Goal: Task Accomplishment & Management: Use online tool/utility

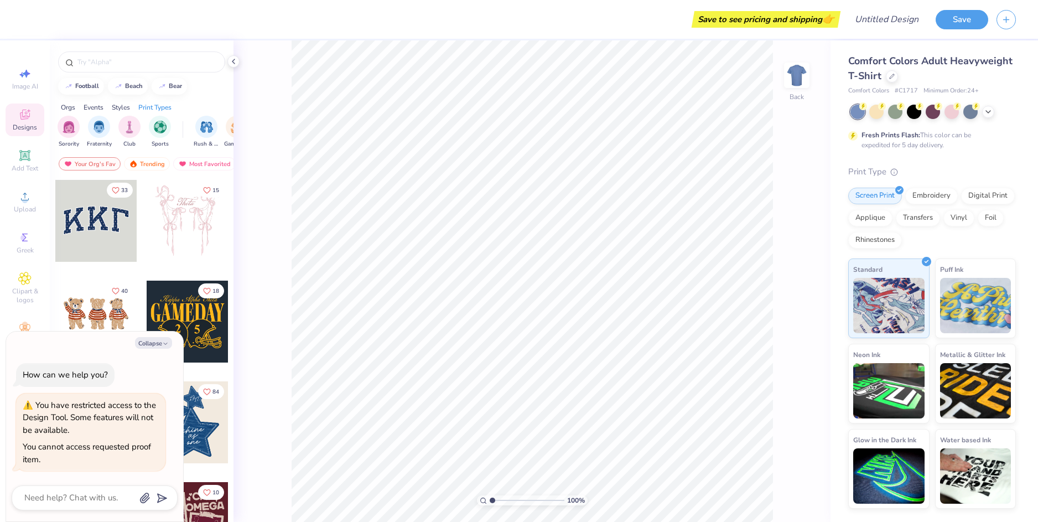
type textarea "x"
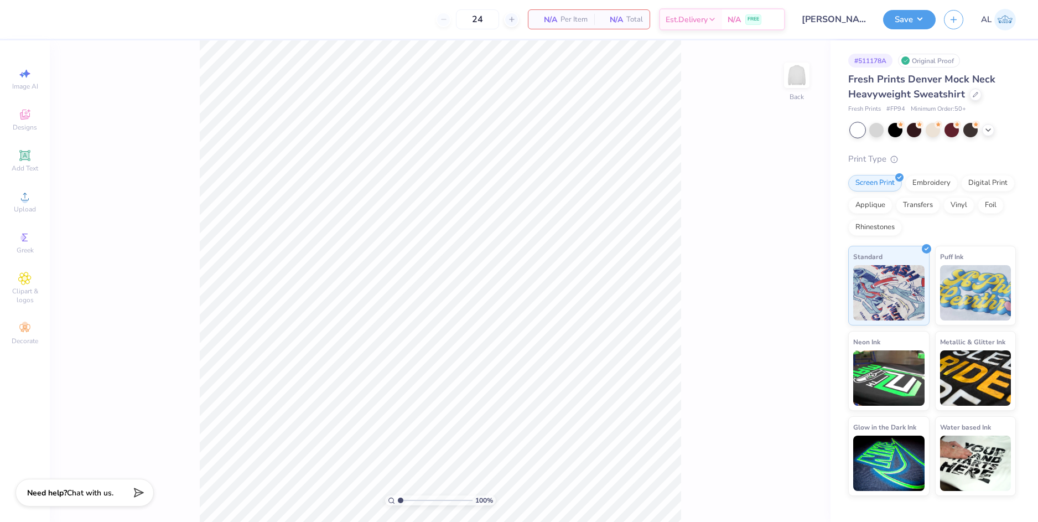
type input "50"
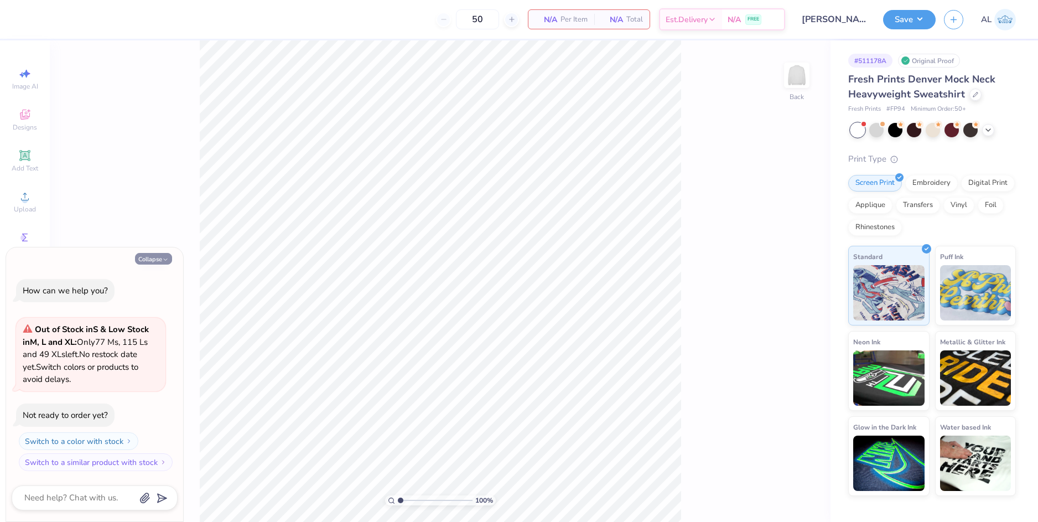
click at [156, 258] on button "Collapse" at bounding box center [153, 259] width 37 height 12
type textarea "x"
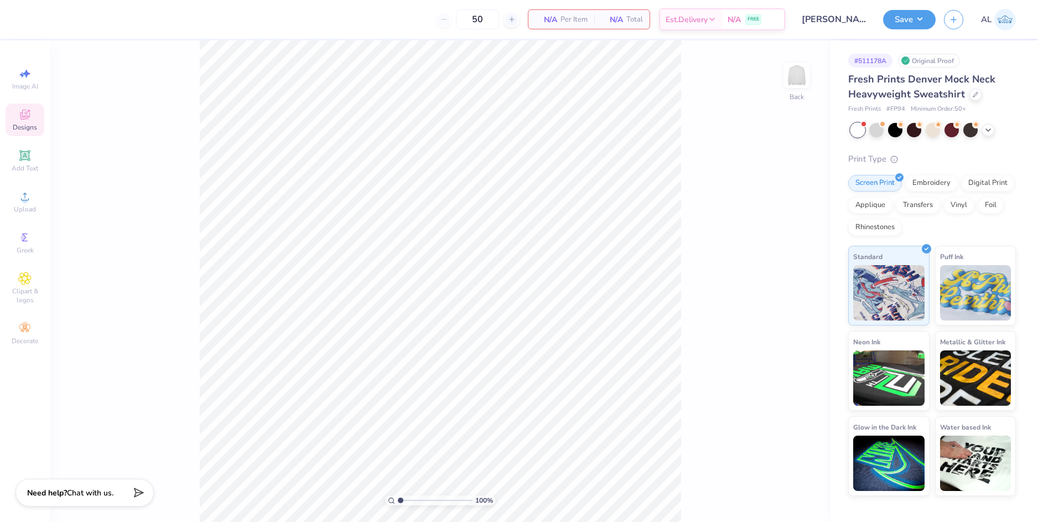
click at [33, 123] on span "Designs" at bounding box center [25, 127] width 24 height 9
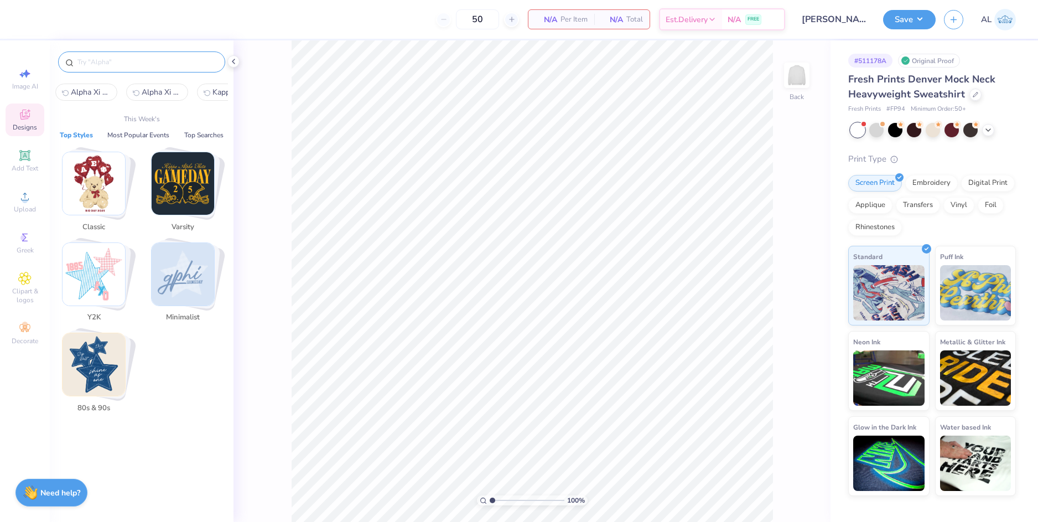
click at [113, 63] on input "text" at bounding box center [147, 61] width 142 height 11
paste input "Kappa Delta Cursive Text with Hearts in Red PR Shirt"
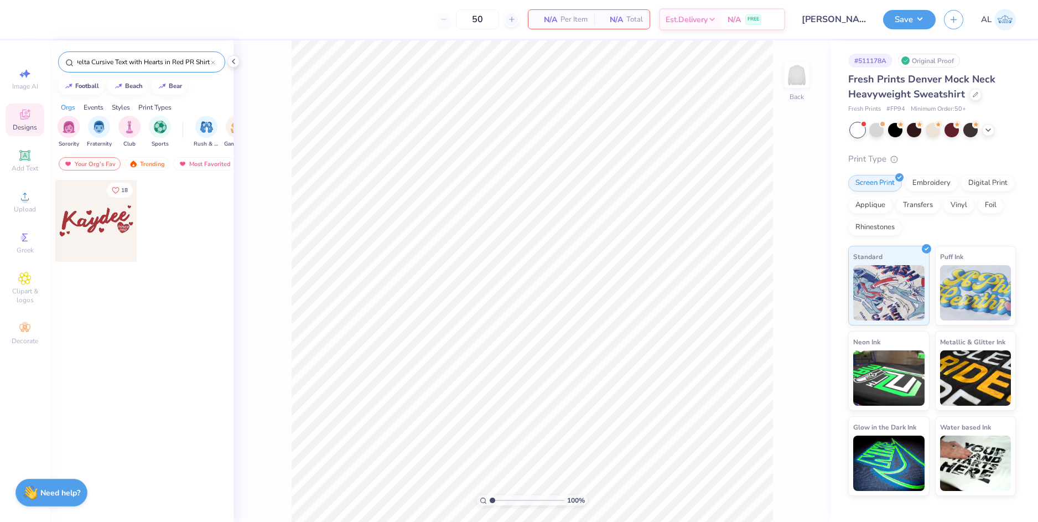
type input "Kappa Delta Cursive Text with Hearts in Red PR Shirt"
click at [96, 206] on div at bounding box center [96, 221] width 82 height 82
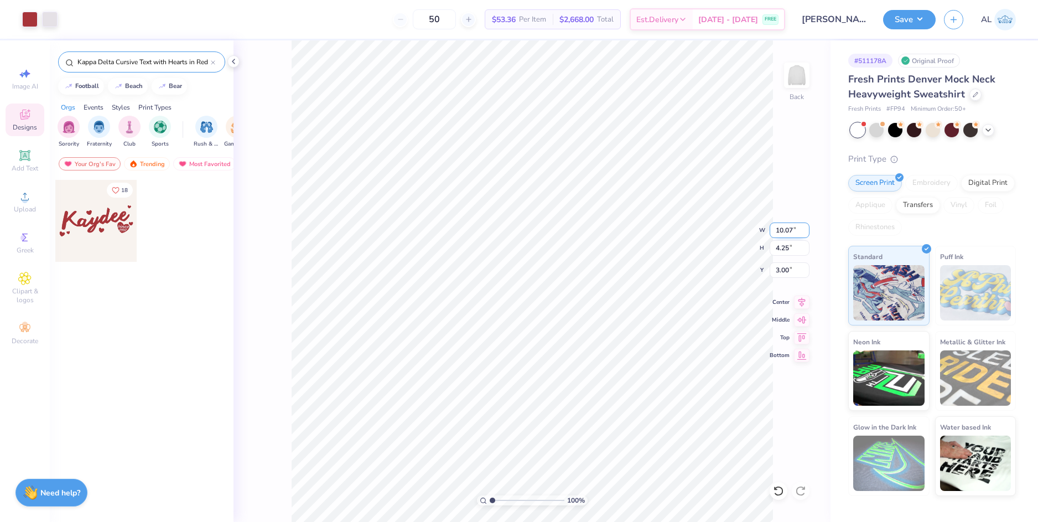
click at [782, 232] on input "10.07" at bounding box center [790, 229] width 40 height 15
click at [779, 273] on input "3.00" at bounding box center [790, 269] width 40 height 15
type input "10.00"
type input "4.22"
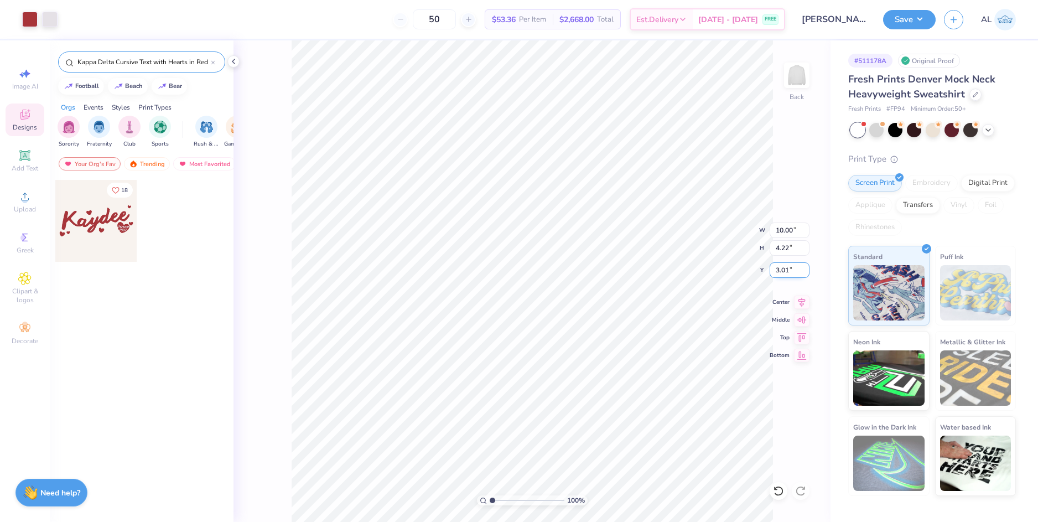
click at [779, 272] on input "3.01" at bounding box center [790, 269] width 40 height 15
click at [780, 247] on input "4.22" at bounding box center [790, 247] width 40 height 15
type input "3.00"
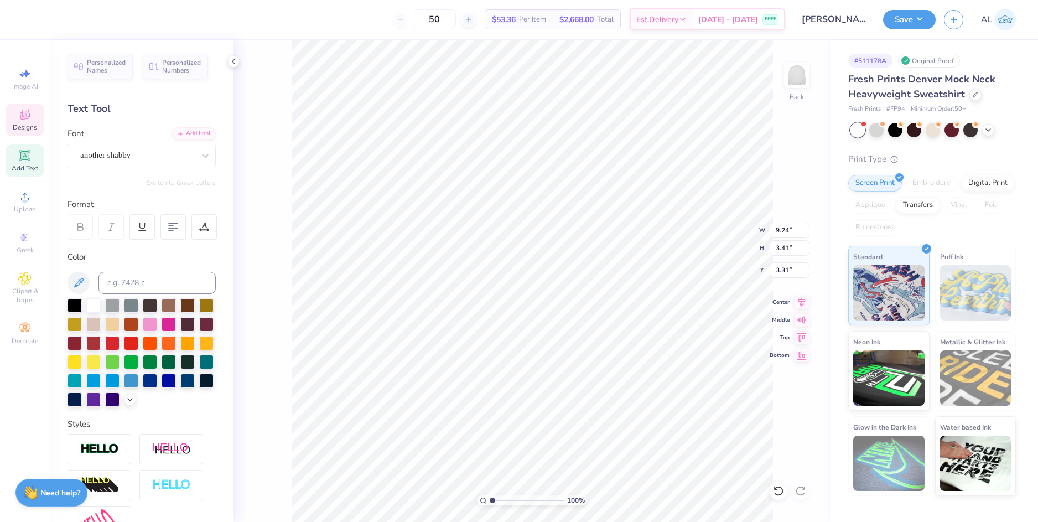
scroll to position [9, 2]
type textarea "Pre-Nursing"
type input "11.03"
type input "2.45"
type input "3.88"
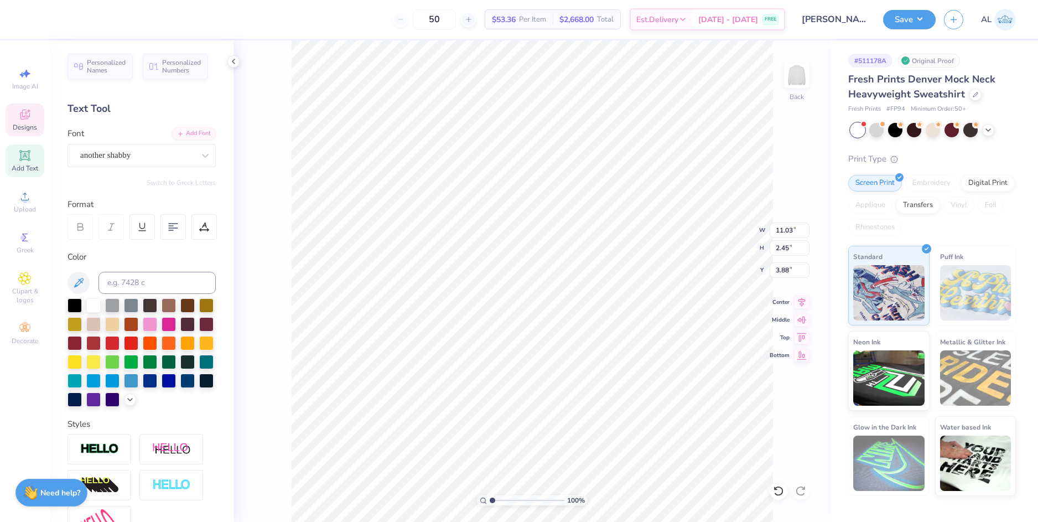
scroll to position [9, 1]
type input "2.17"
type input "0.57"
type input "0.49"
type input "5.25"
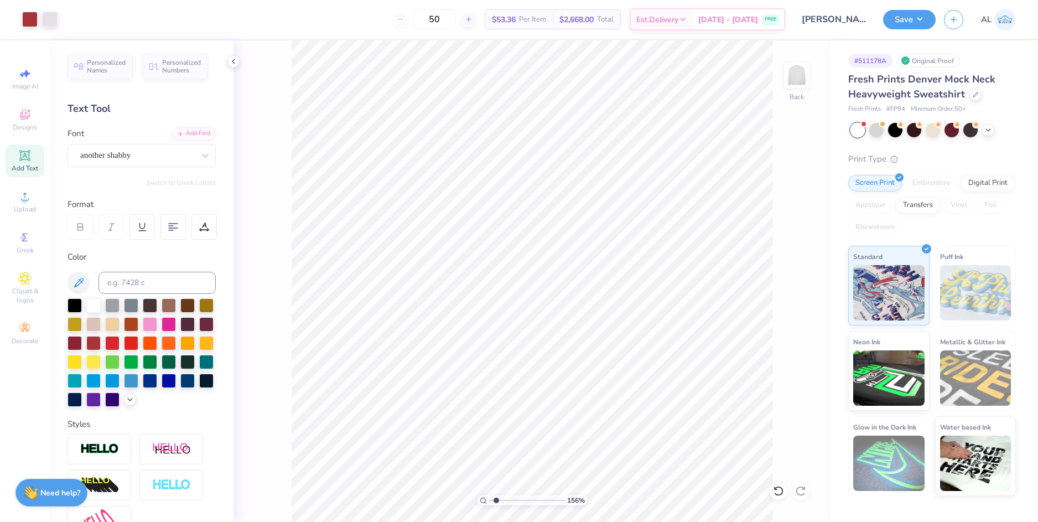
type input "1.56"
click at [496, 499] on input "range" at bounding box center [527, 500] width 75 height 10
type input "5.77"
type input "11.03"
type input "2.45"
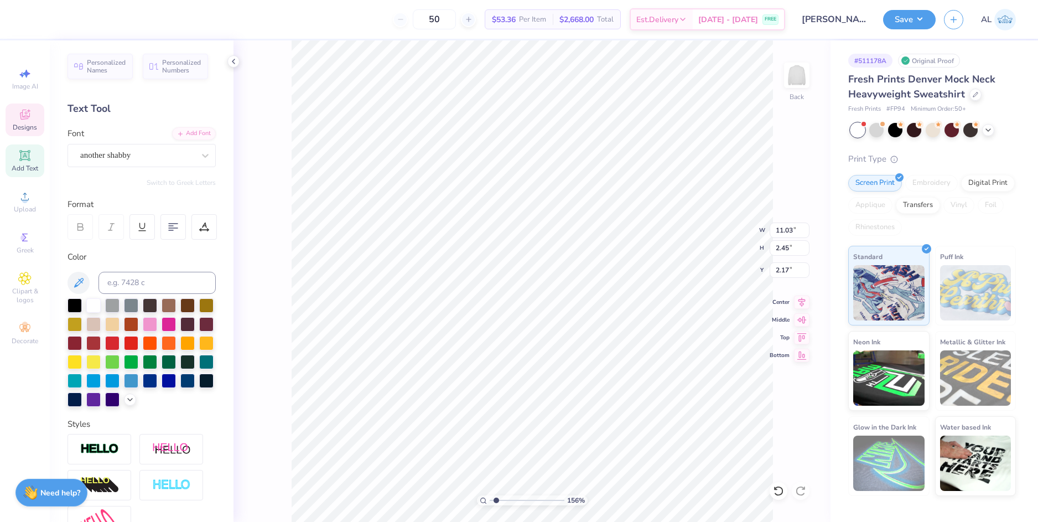
type input "4.07"
type input "6.09"
type input "1.07"
type input "0.38"
type input "6.14"
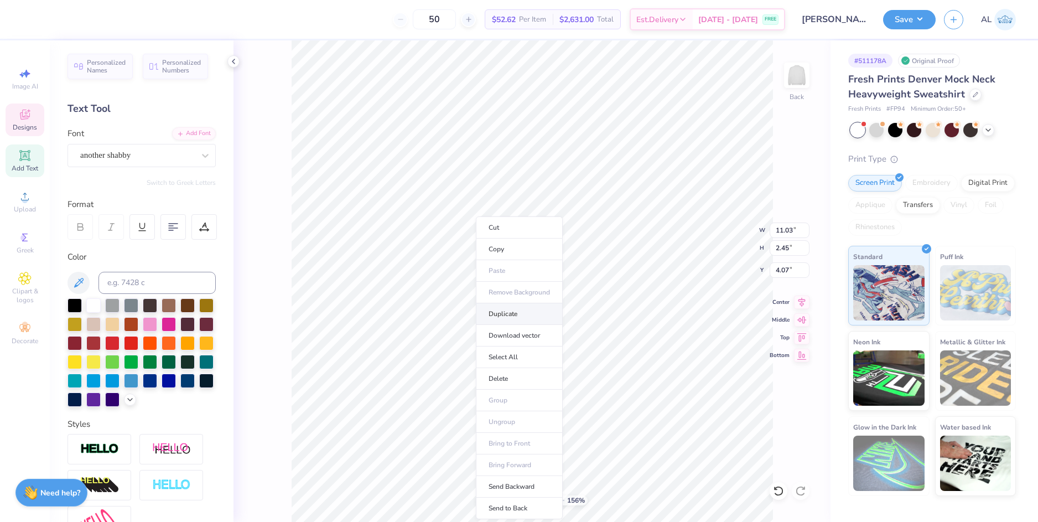
click at [511, 311] on li "Duplicate" at bounding box center [519, 314] width 87 height 22
type input "7.27"
type textarea "Association"
type input "6.16"
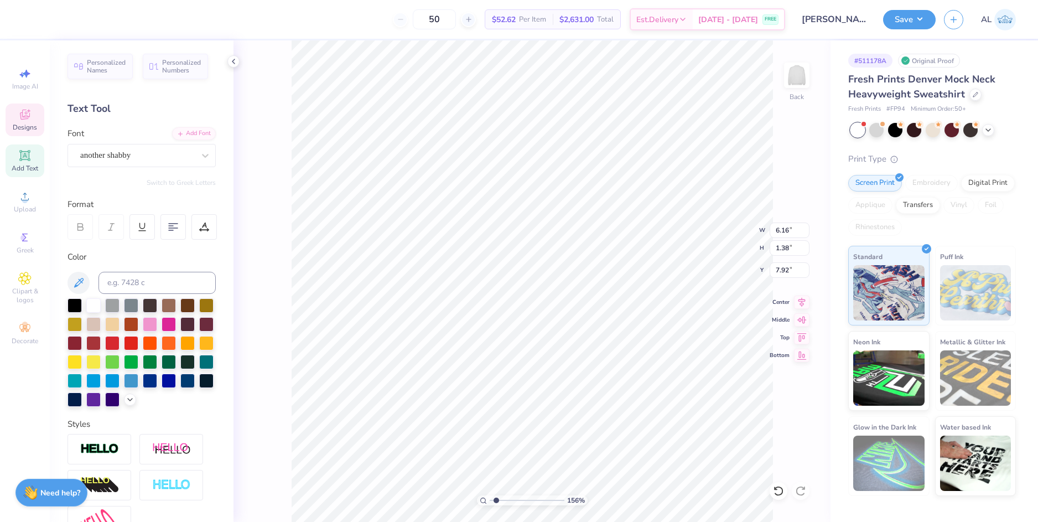
type input "1.38"
type input "7.92"
type input "0.73"
type input "0.66"
type input "6.05"
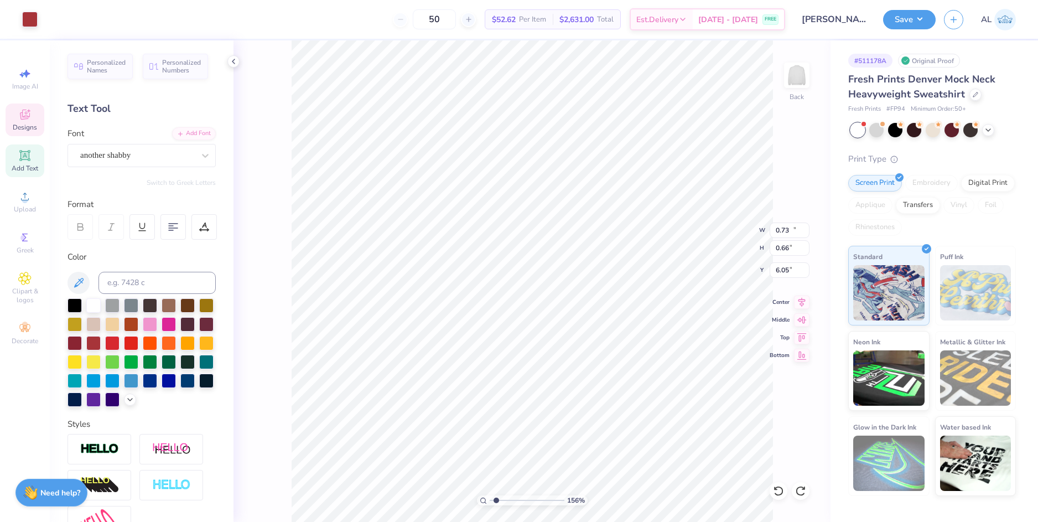
type input "11.03"
type input "2.45"
type input "4.07"
type input "9.11"
type input "6.16"
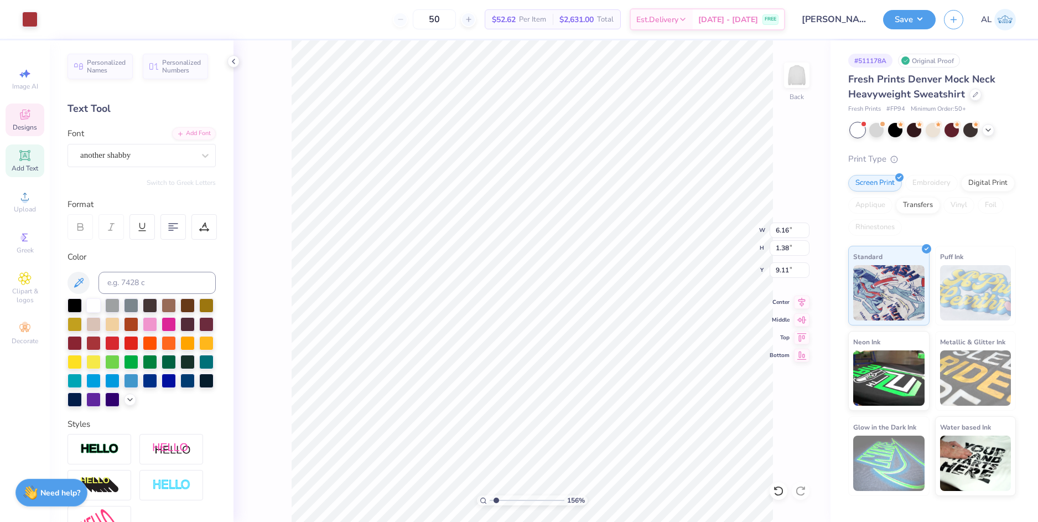
type input "1.38"
type input "5.89"
type input "0.73"
type input "0.66"
type input "6.95"
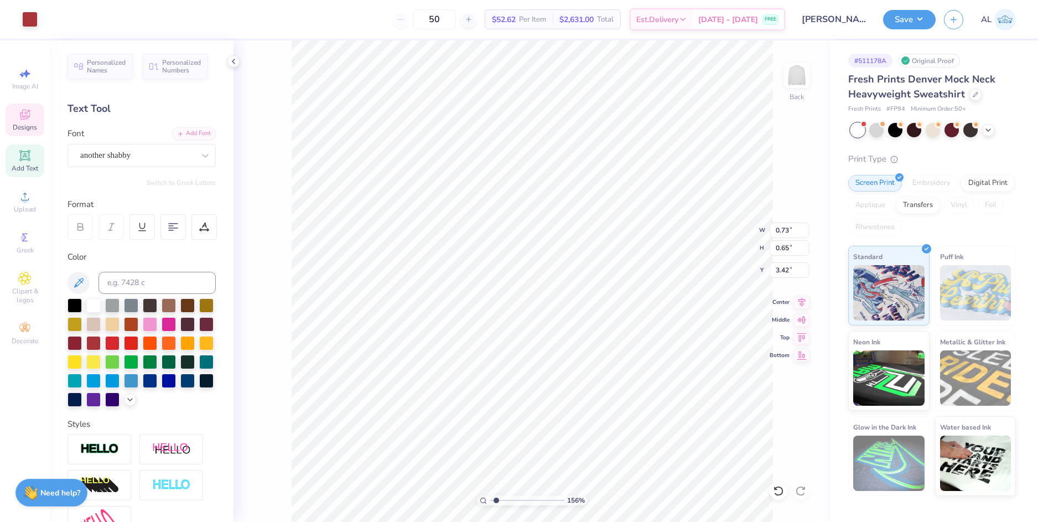
type input "3.42"
type input "3.34"
type input "0.57"
type input "0.49"
type input "6.09"
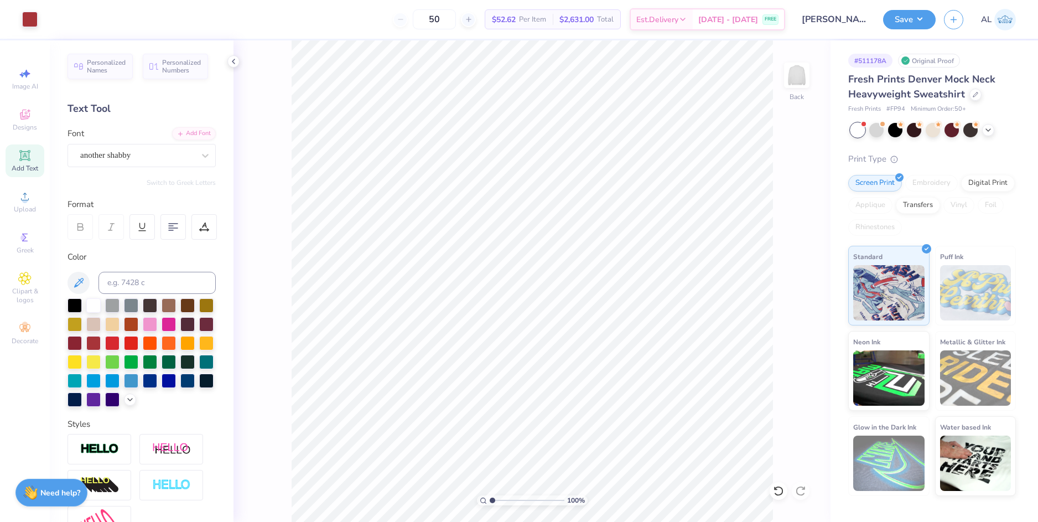
drag, startPoint x: 497, startPoint y: 501, endPoint x: 488, endPoint y: 500, distance: 8.9
type input "1"
click at [490, 500] on input "range" at bounding box center [527, 500] width 75 height 10
click at [636, 402] on li "Group" at bounding box center [635, 401] width 87 height 22
click at [787, 226] on input "11.03" at bounding box center [790, 229] width 40 height 15
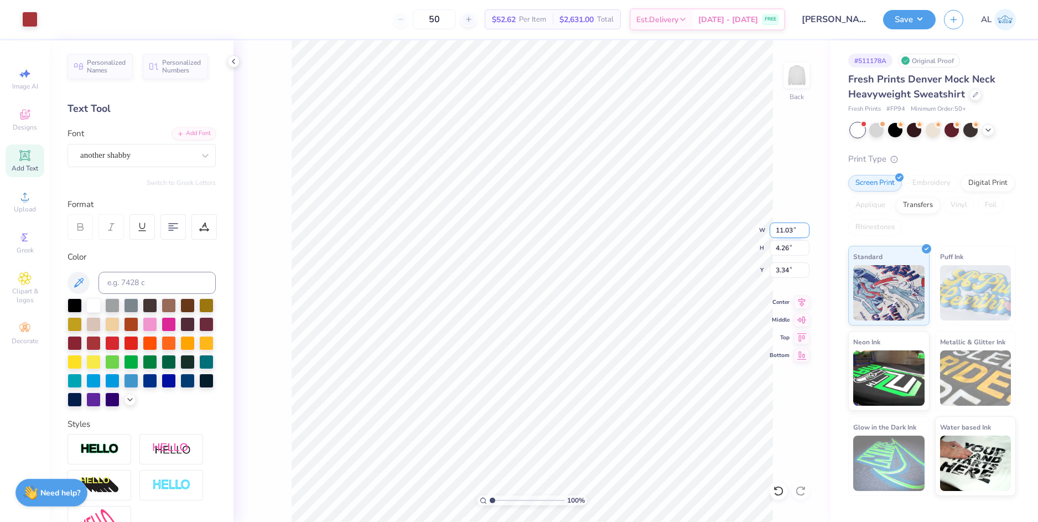
click at [787, 226] on input "11.03" at bounding box center [790, 229] width 40 height 15
click at [779, 270] on input "3.34" at bounding box center [790, 269] width 40 height 15
type input "11.00"
type input "4.25"
click at [782, 271] on input "3.35" at bounding box center [790, 269] width 40 height 15
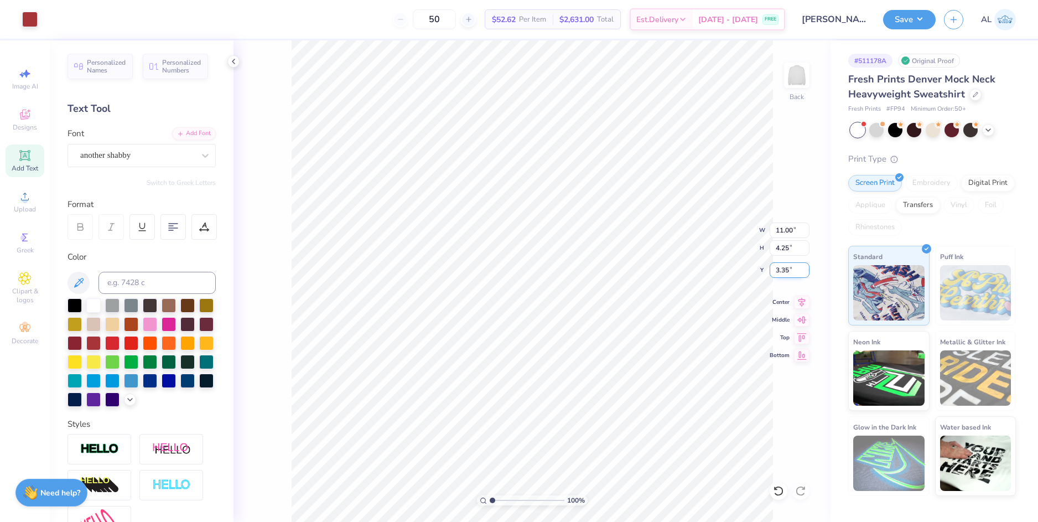
click at [782, 271] on input "3.35" at bounding box center [790, 269] width 40 height 15
click at [783, 244] on input "4.25" at bounding box center [790, 247] width 40 height 15
type input "3.00"
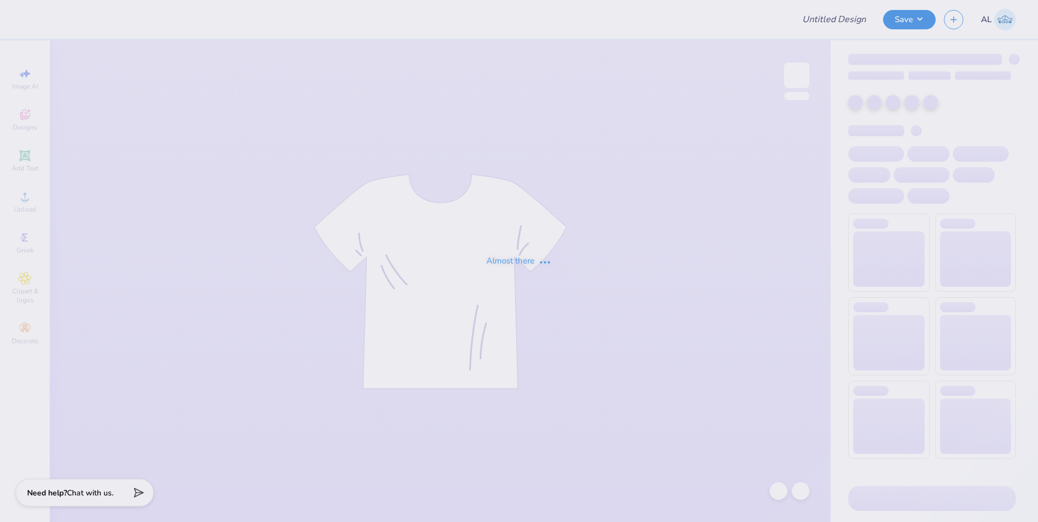
type input "Balance UT club shirts"
type input "24"
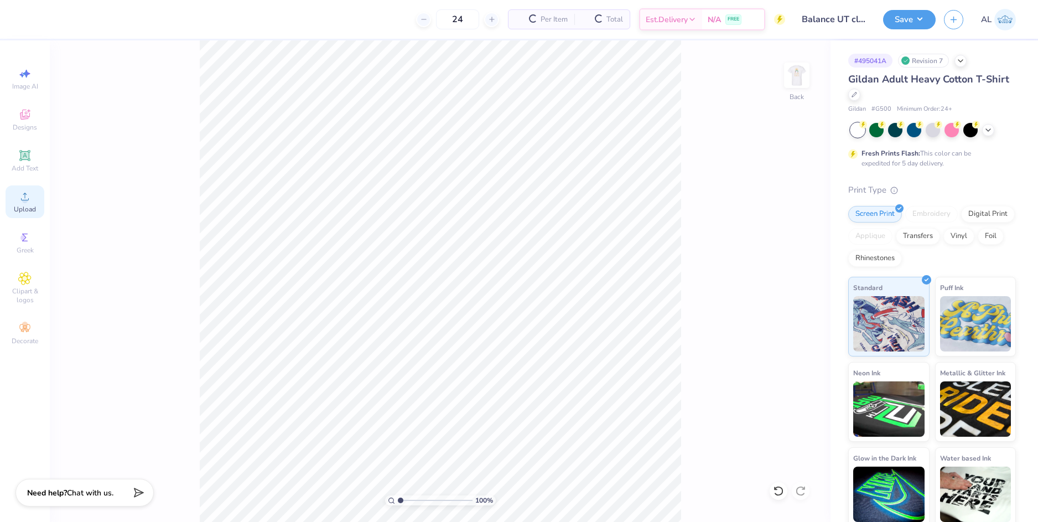
click at [28, 199] on icon at bounding box center [25, 197] width 8 height 8
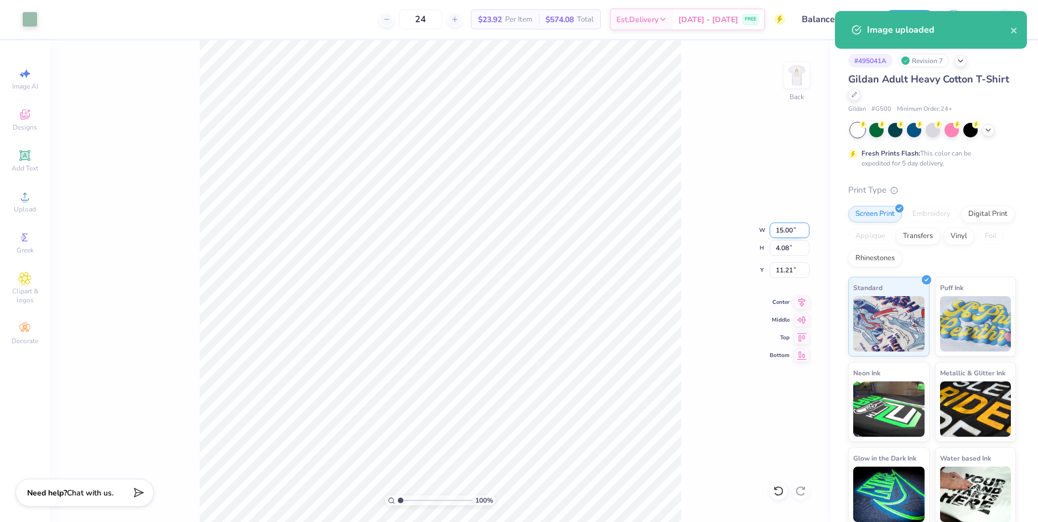
click at [781, 232] on input "15.00" at bounding box center [790, 229] width 40 height 15
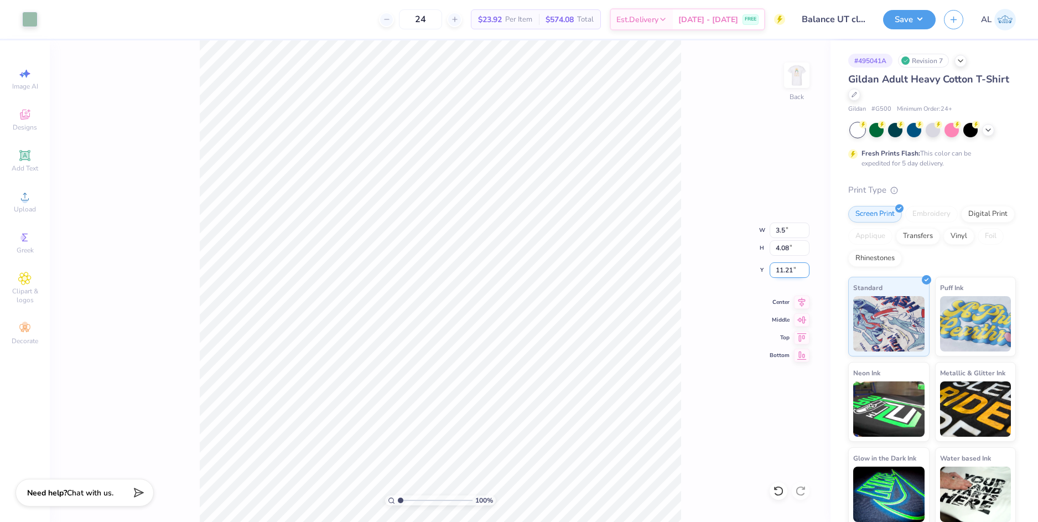
click at [780, 268] on input "11.21" at bounding box center [790, 269] width 40 height 15
type input "3.50"
type input "0.95"
click at [782, 268] on input "12.77" at bounding box center [790, 269] width 40 height 15
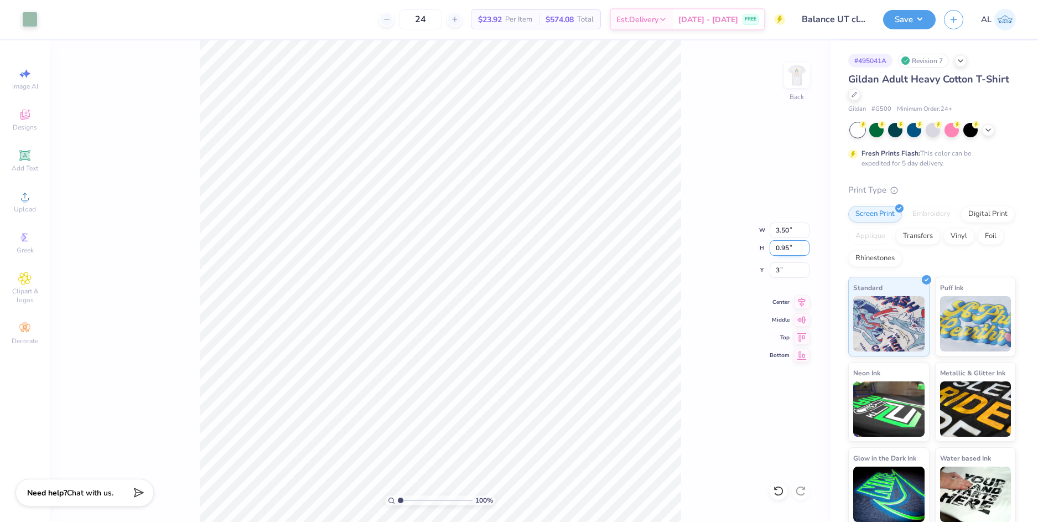
click at [784, 250] on input "0.95" at bounding box center [790, 247] width 40 height 15
type input "3.00"
click at [801, 87] on img at bounding box center [797, 75] width 44 height 44
click at [31, 205] on span "Upload" at bounding box center [25, 209] width 22 height 9
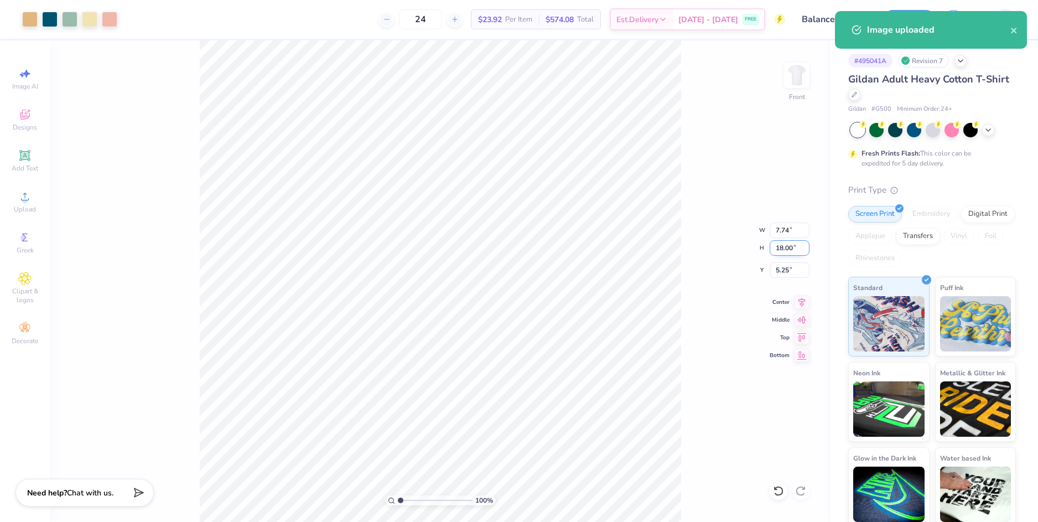
click at [786, 252] on input "18.00" at bounding box center [790, 247] width 40 height 15
type input "15"
type input "6.45"
type input "15.00"
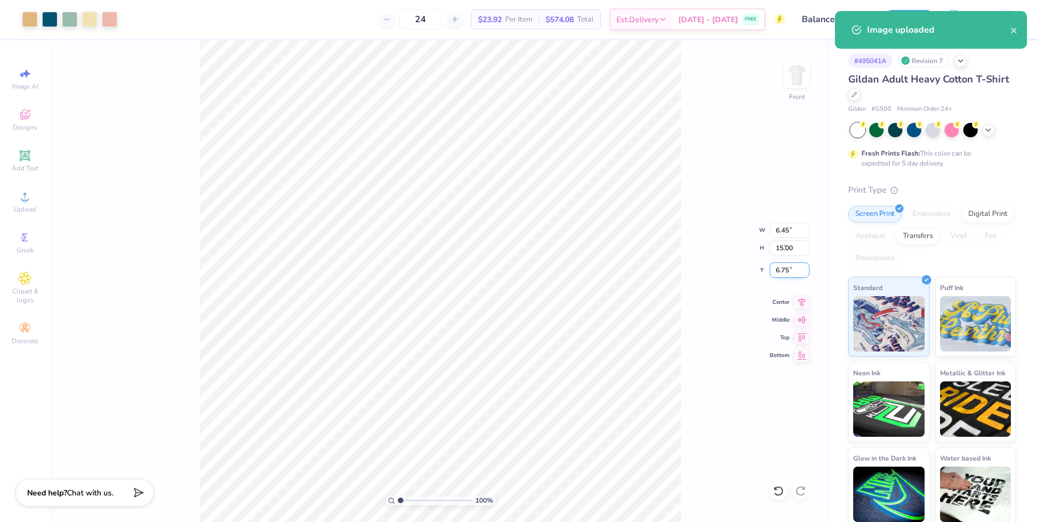
click at [782, 270] on input "6.75" at bounding box center [790, 269] width 40 height 15
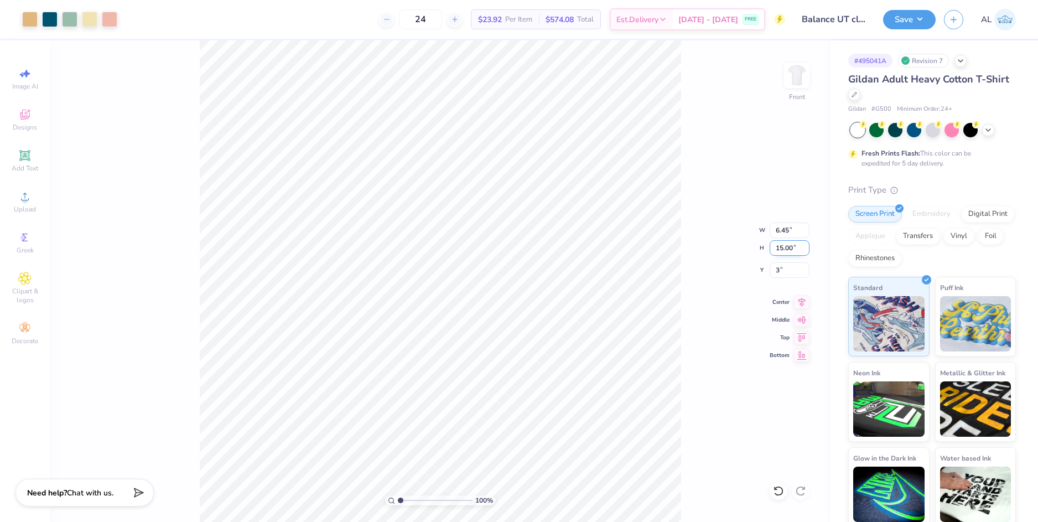
type input "3.00"
click at [783, 247] on input "15.00" at bounding box center [790, 247] width 40 height 15
click at [800, 298] on icon at bounding box center [801, 300] width 15 height 13
click at [796, 70] on img at bounding box center [797, 75] width 44 height 44
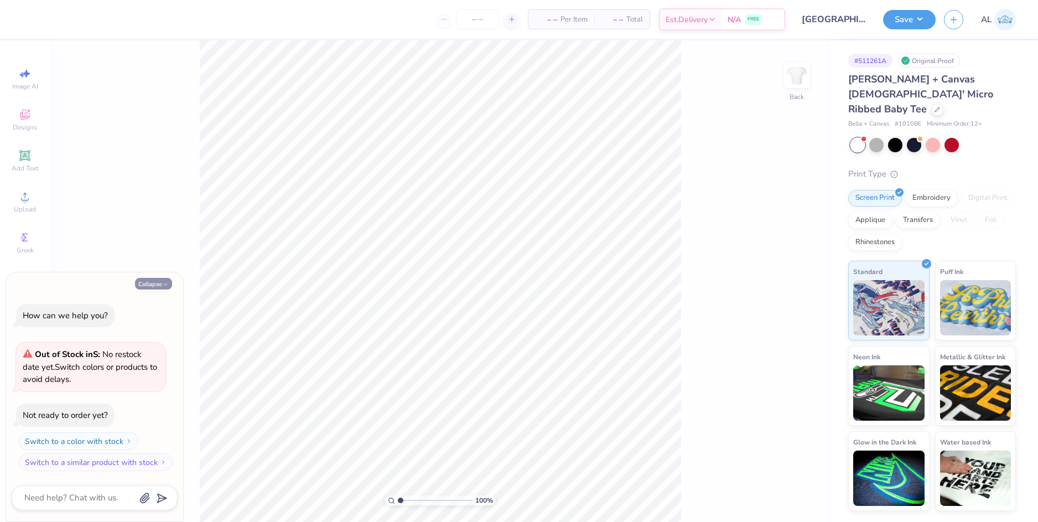
click at [158, 282] on button "Collapse" at bounding box center [153, 284] width 37 height 12
type textarea "x"
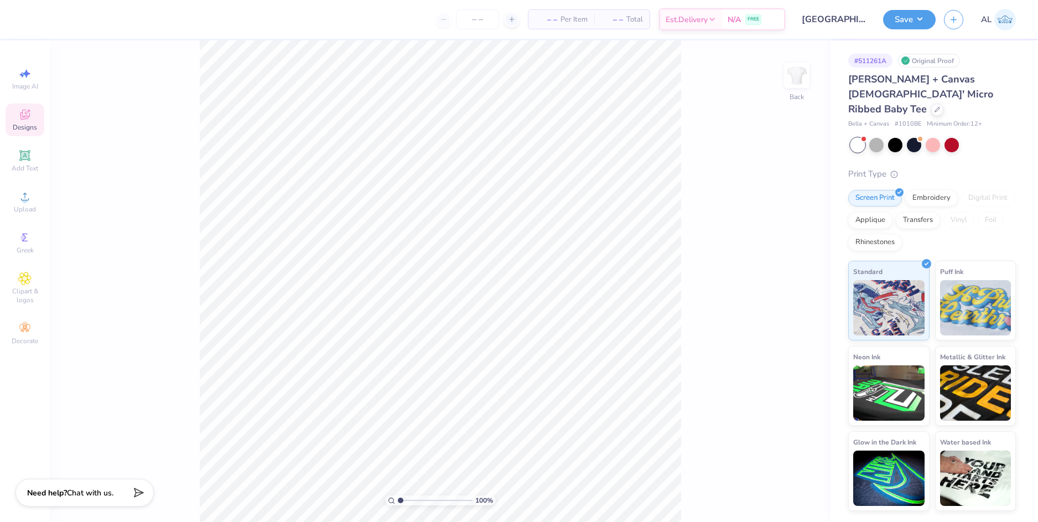
click at [27, 128] on span "Designs" at bounding box center [25, 127] width 24 height 9
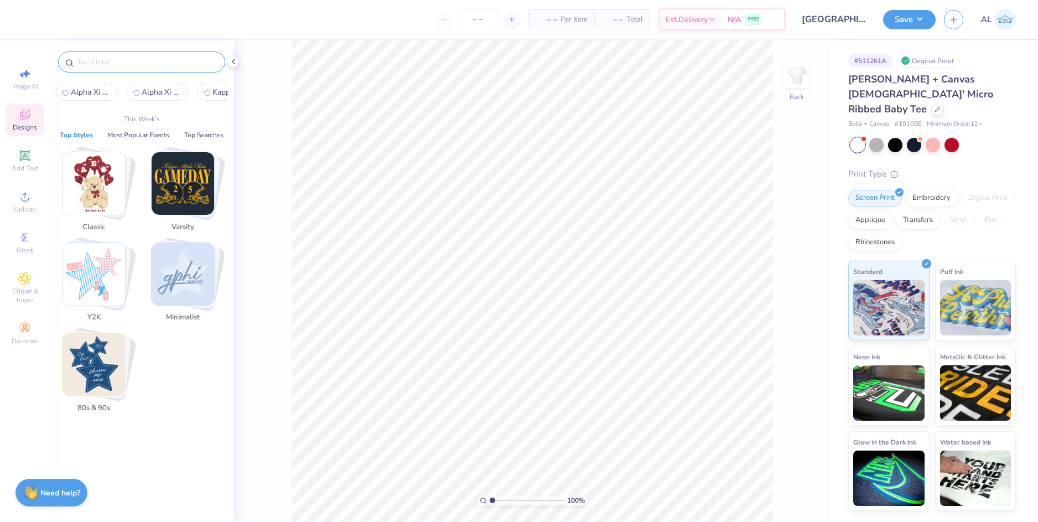
click at [134, 61] on input "text" at bounding box center [147, 61] width 142 height 11
paste input "Omega Phi Alpha [PERSON_NAME] Themed Patches in Purple and Pink PR Shirt"
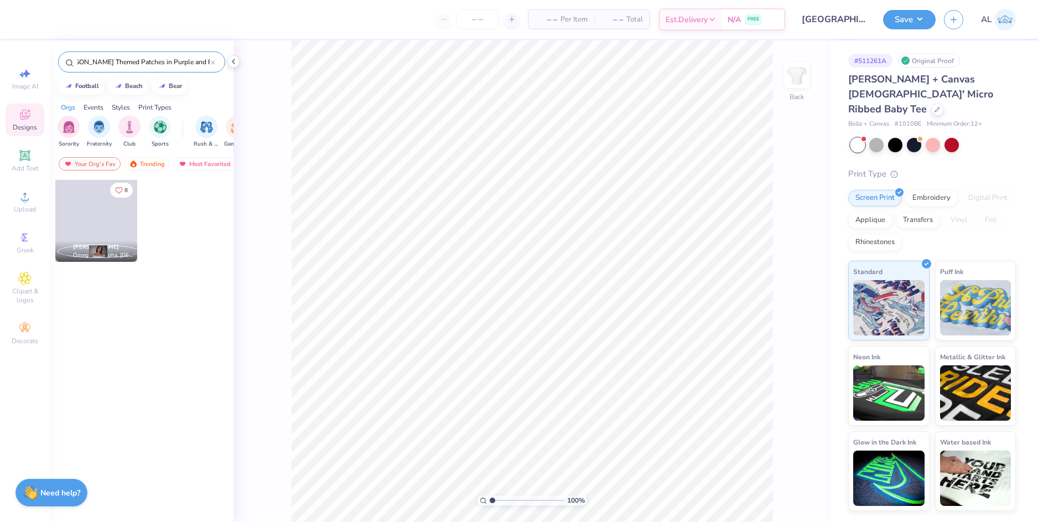
type input "Omega Phi Alpha [PERSON_NAME] Themed Patches in Purple and Pink PR Shirt"
click at [117, 225] on div at bounding box center [96, 221] width 82 height 82
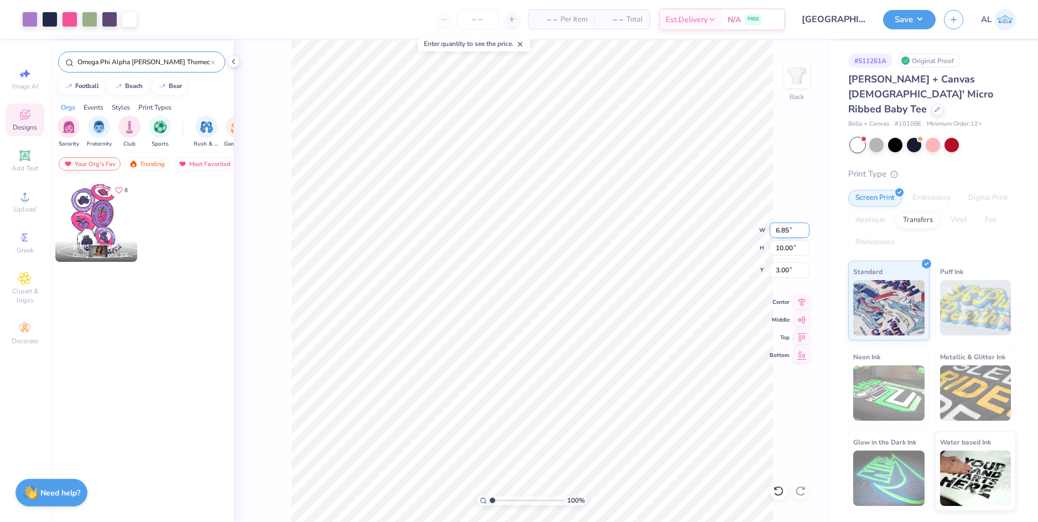
click at [782, 230] on input "6.85" at bounding box center [790, 229] width 40 height 15
click at [780, 271] on input "3.00" at bounding box center [790, 269] width 40 height 15
type input "7.00"
type input "10.22"
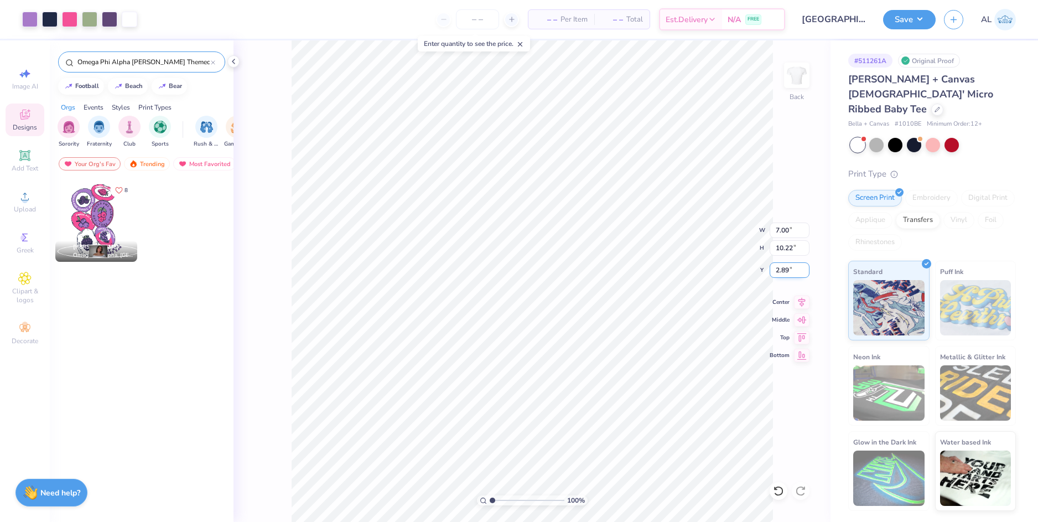
click at [780, 270] on input "2.89" at bounding box center [790, 269] width 40 height 15
click at [786, 247] on input "10.22" at bounding box center [790, 247] width 40 height 15
type input "3.00"
click at [605, 337] on li "Download vector" at bounding box center [599, 336] width 87 height 22
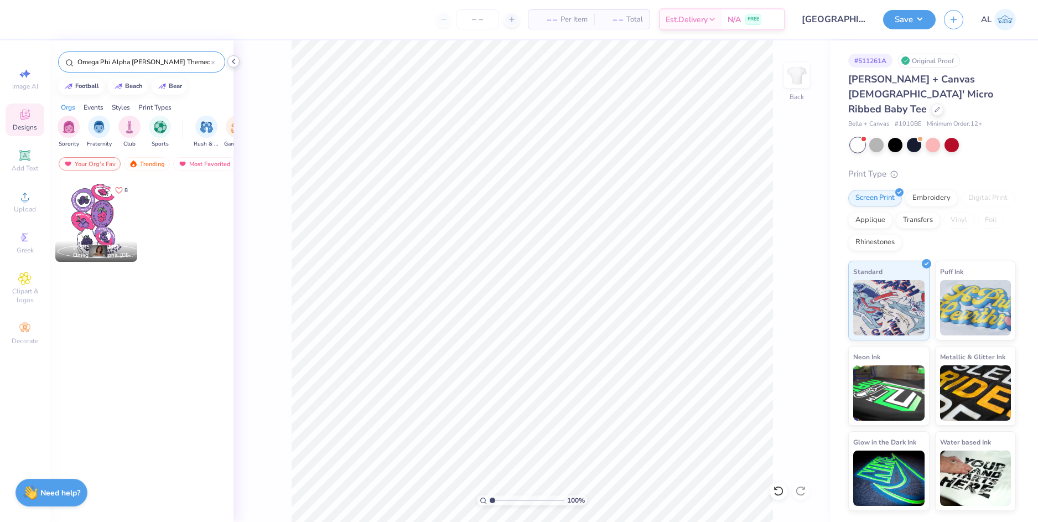
click at [230, 61] on icon at bounding box center [233, 61] width 9 height 9
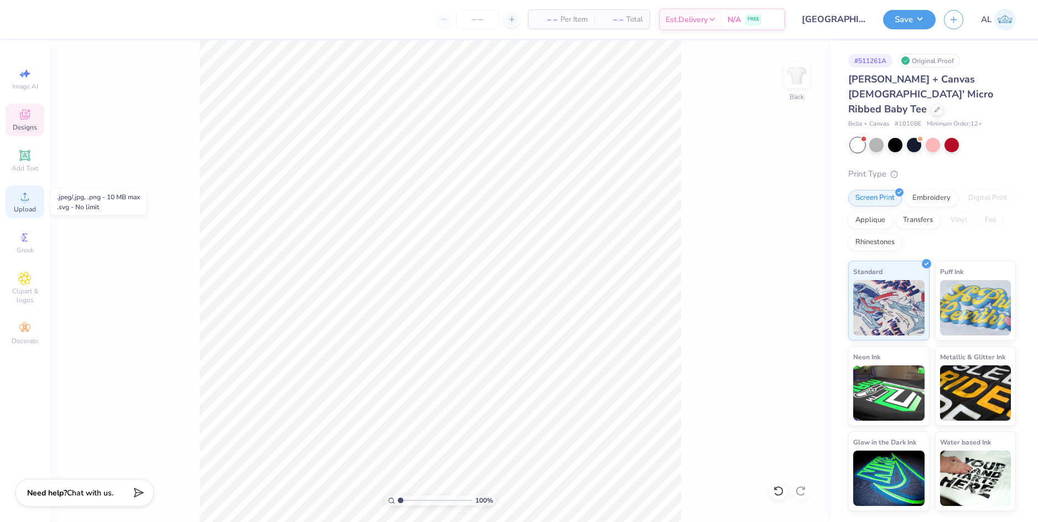
click at [33, 200] on div "Upload" at bounding box center [25, 201] width 39 height 33
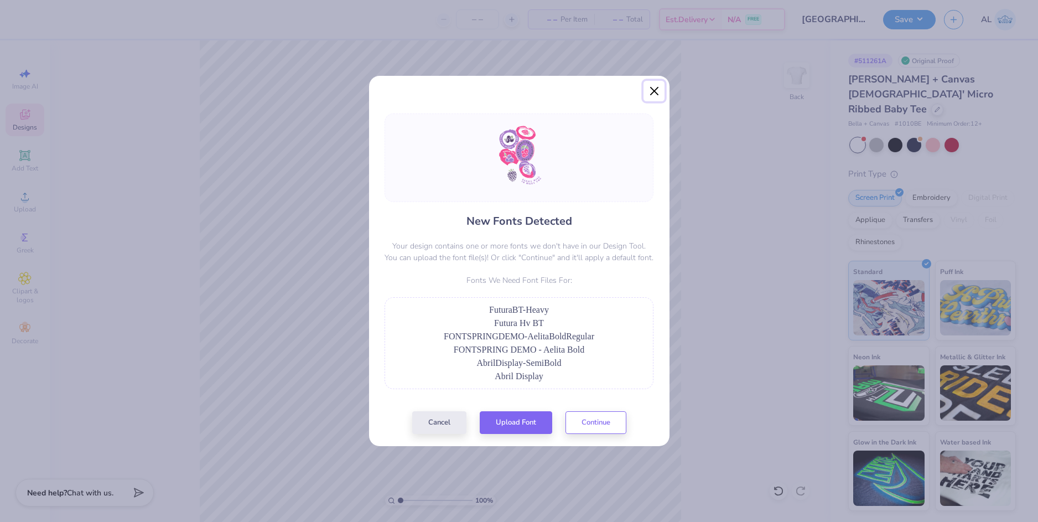
click at [654, 87] on button "Close" at bounding box center [654, 91] width 21 height 21
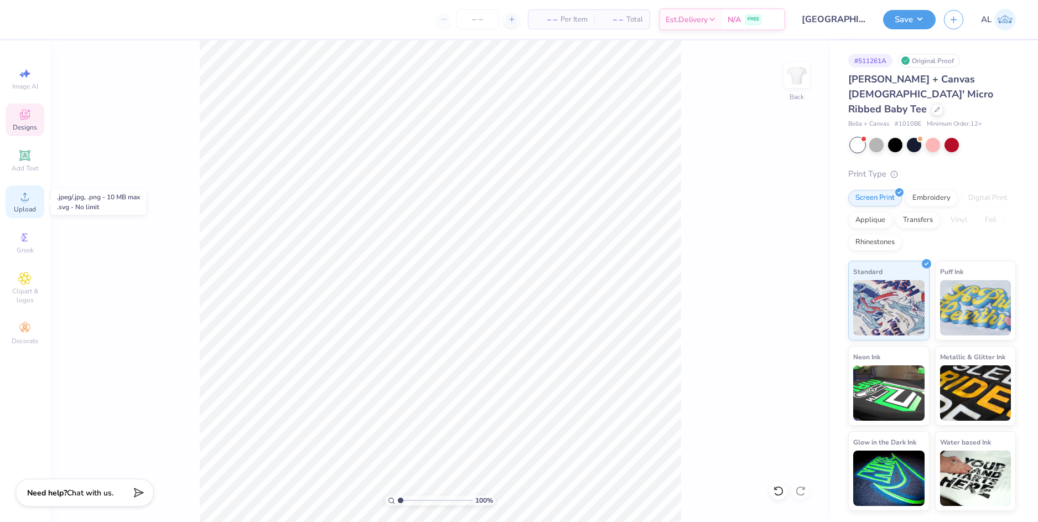
click at [29, 205] on span "Upload" at bounding box center [25, 209] width 22 height 9
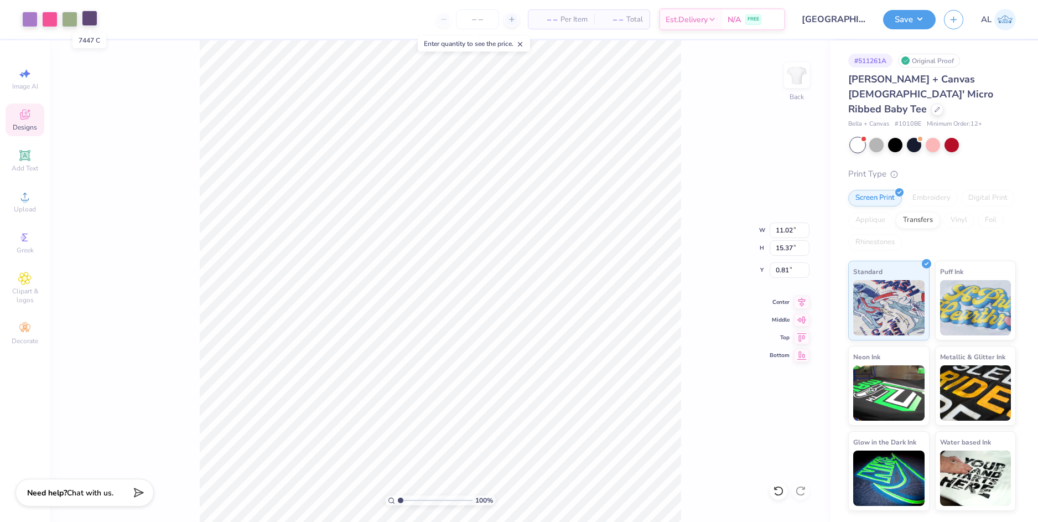
click at [85, 22] on div at bounding box center [89, 18] width 15 height 15
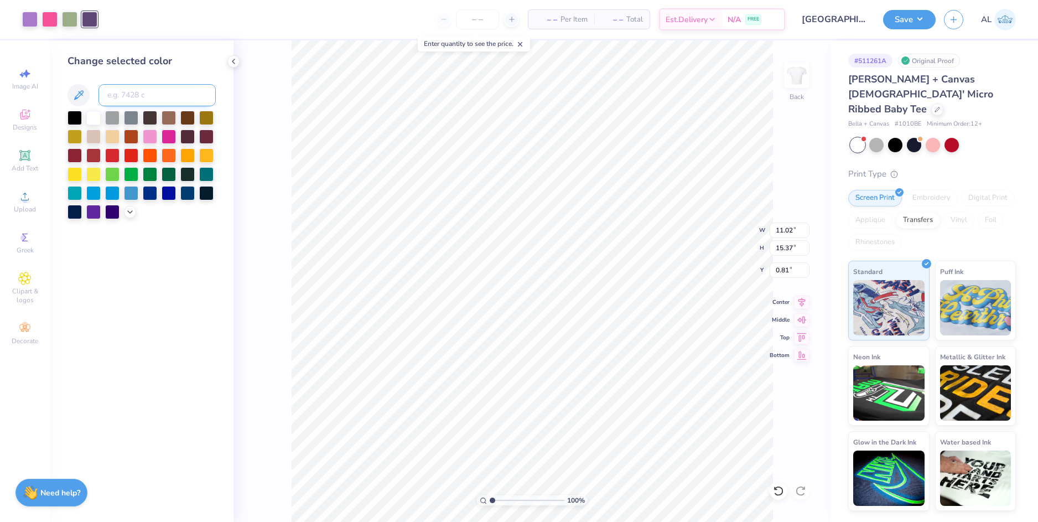
click at [126, 93] on input at bounding box center [157, 95] width 117 height 22
type input "2577"
click at [780, 489] on icon at bounding box center [778, 490] width 11 height 11
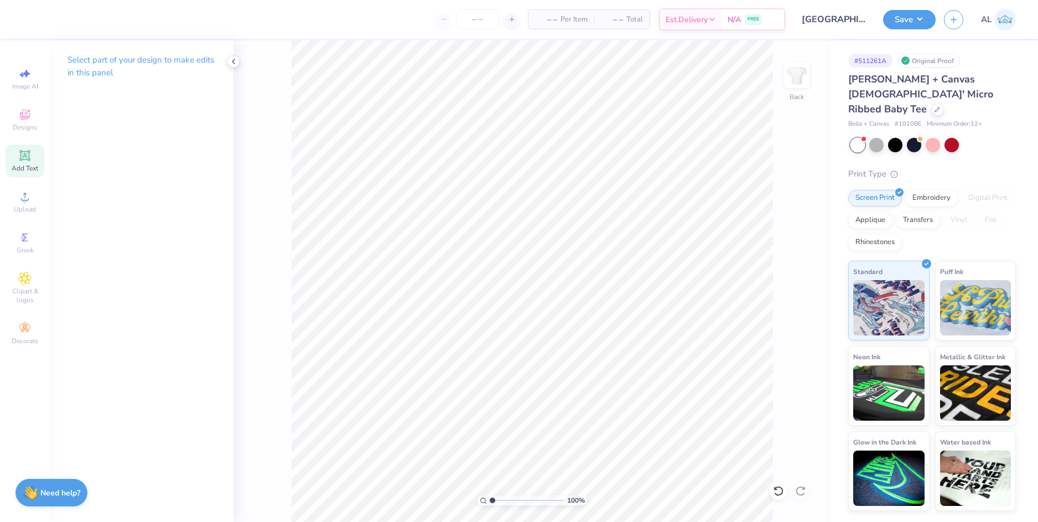
click at [29, 154] on icon at bounding box center [24, 155] width 8 height 8
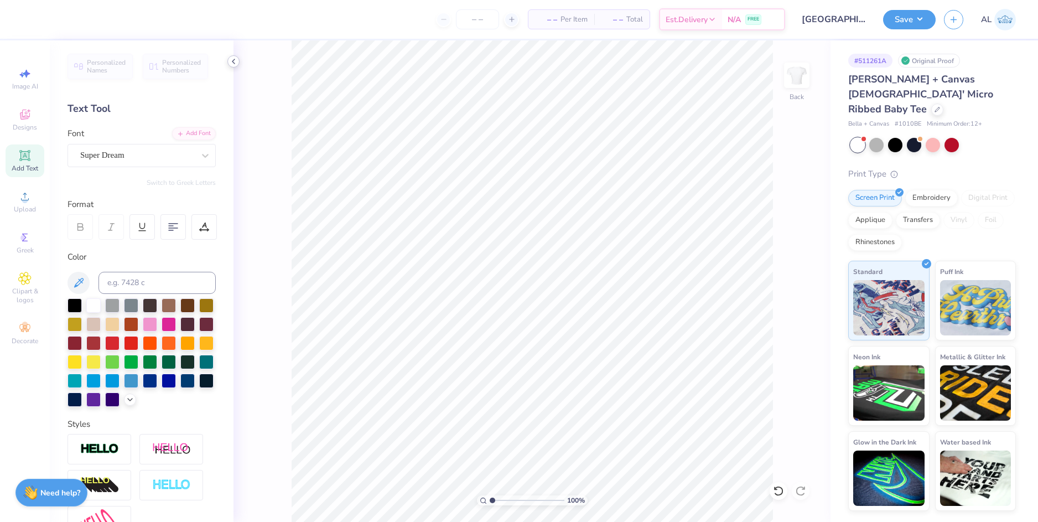
click at [231, 59] on icon at bounding box center [233, 61] width 9 height 9
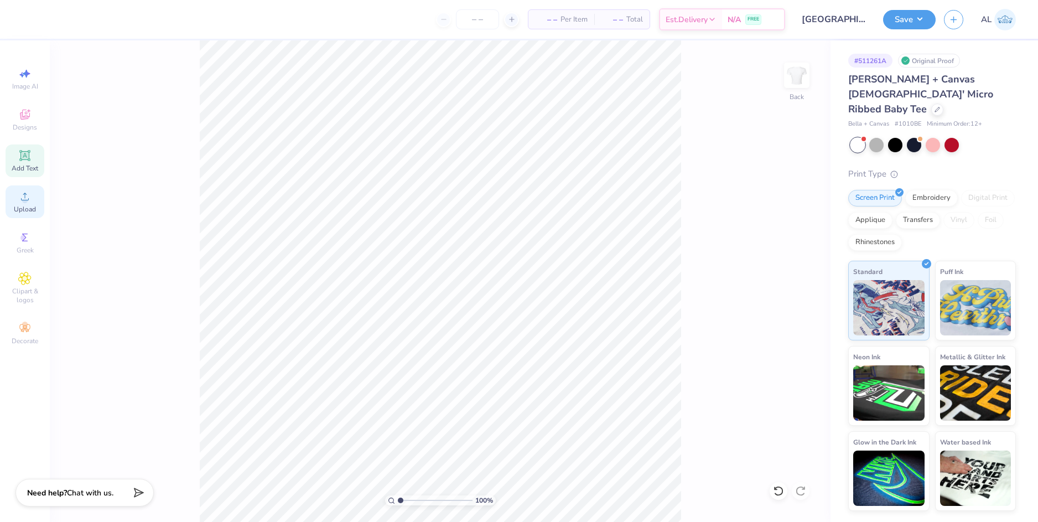
click at [30, 209] on span "Upload" at bounding box center [25, 209] width 22 height 9
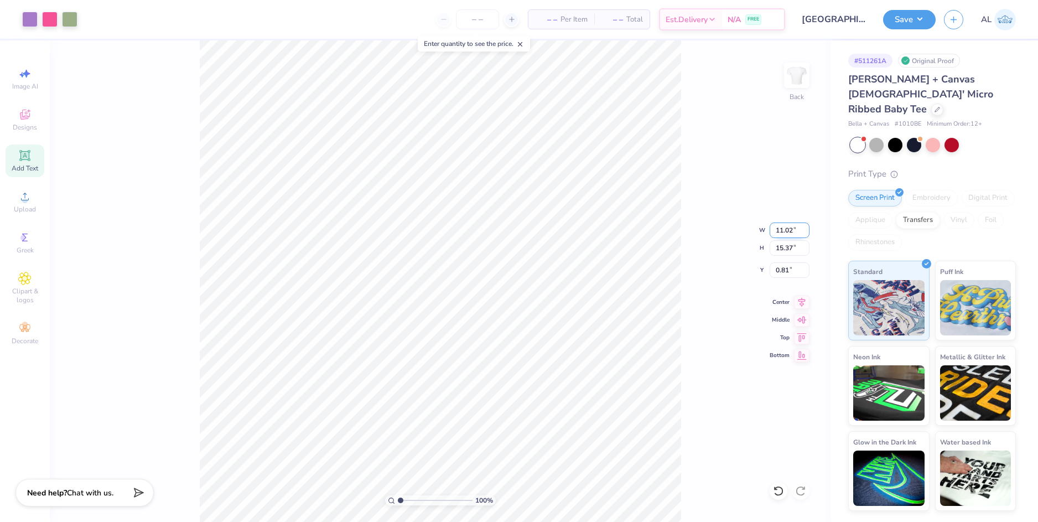
click at [784, 231] on input "11.02" at bounding box center [790, 229] width 40 height 15
click at [783, 270] on input "0.81" at bounding box center [790, 269] width 40 height 15
type input "9.00"
type input "12.56"
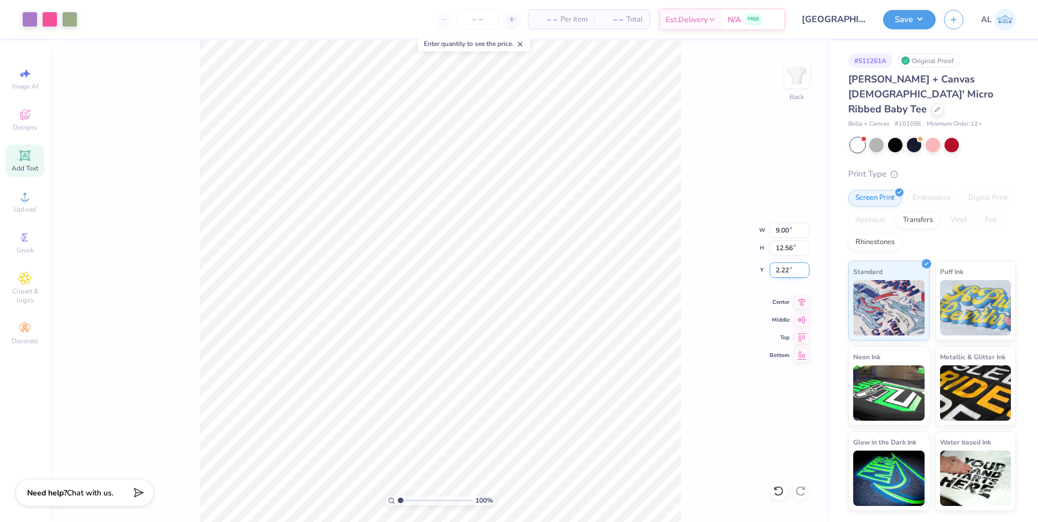
click at [783, 270] on input "2.22" at bounding box center [790, 269] width 40 height 15
click at [783, 254] on input "12.56" at bounding box center [790, 247] width 40 height 15
click at [783, 247] on input "12.56" at bounding box center [790, 247] width 40 height 15
type input "2.00"
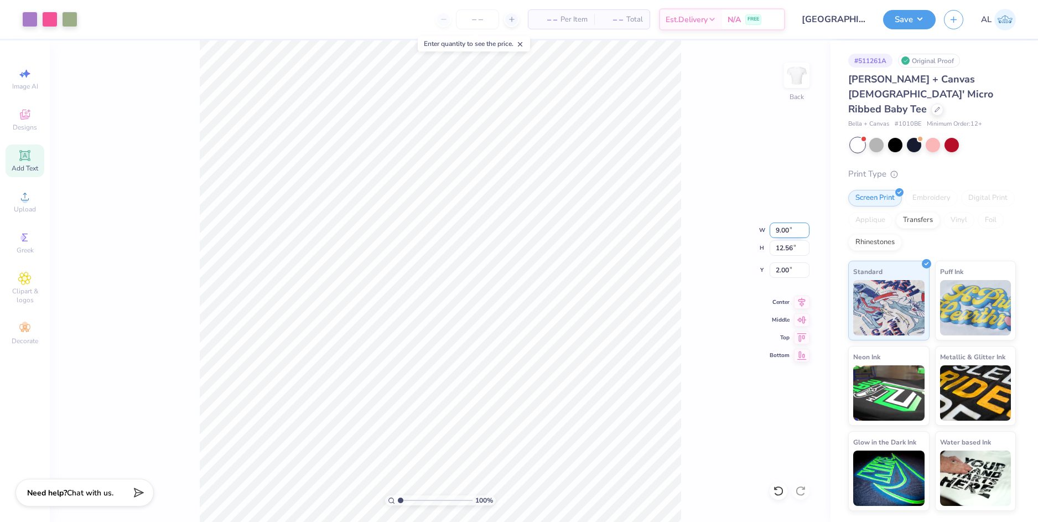
click at [787, 232] on input "9.00" at bounding box center [790, 229] width 40 height 15
click at [787, 246] on input "12.56" at bounding box center [790, 247] width 40 height 15
type input "7.00"
type input "9.77"
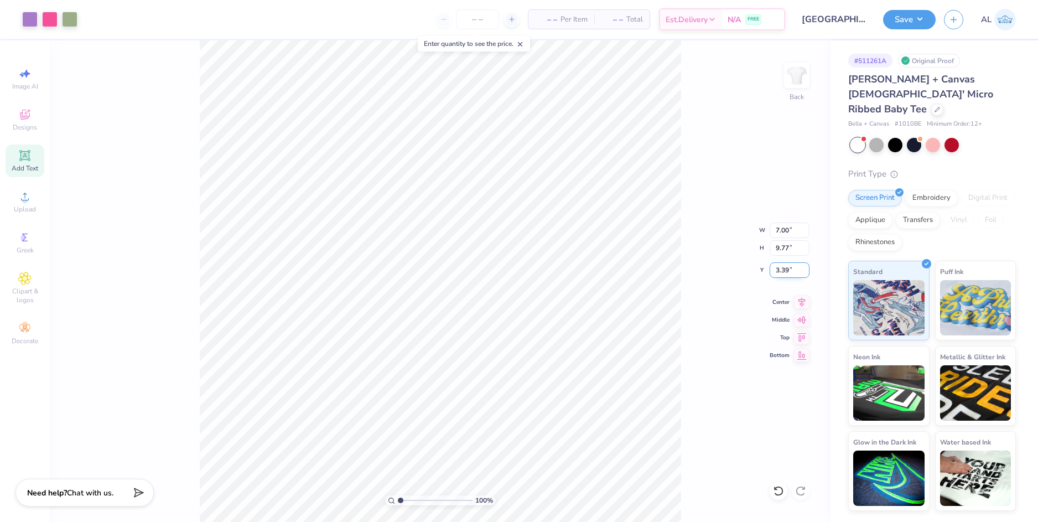
click at [788, 270] on input "3.39" at bounding box center [790, 269] width 40 height 15
click at [786, 270] on input "3.39" at bounding box center [790, 269] width 40 height 15
click at [785, 247] on input "9.77" at bounding box center [790, 247] width 40 height 15
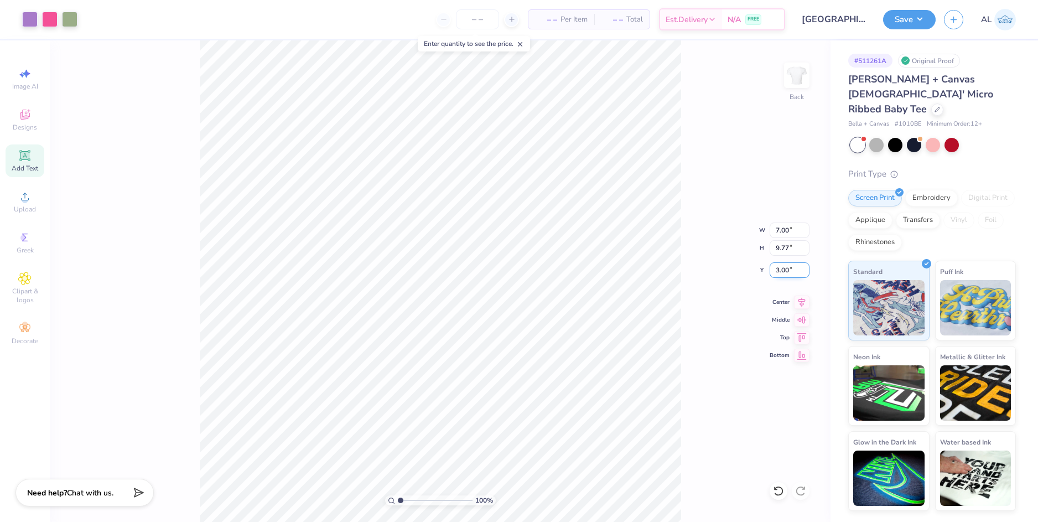
click at [778, 270] on input "3.00" at bounding box center [790, 269] width 40 height 15
click at [783, 248] on input "9.77" at bounding box center [790, 247] width 40 height 15
click at [788, 268] on input "2.00" at bounding box center [790, 269] width 40 height 15
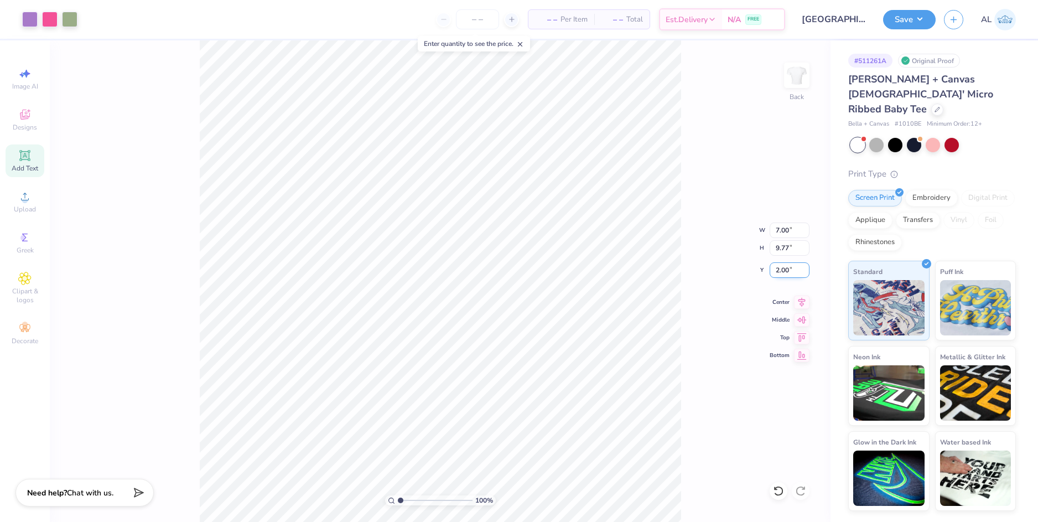
click at [785, 271] on input "2.00" at bounding box center [790, 269] width 40 height 15
click at [783, 250] on input "9.77" at bounding box center [790, 247] width 40 height 15
type input "1.00"
click at [699, 265] on div "100 % Back W 7.00 7.00 " H 9.77 9.77 " Y 1.00 1.00 " Center Middle Top Bottom" at bounding box center [440, 281] width 781 height 482
